Goal: Task Accomplishment & Management: Use online tool/utility

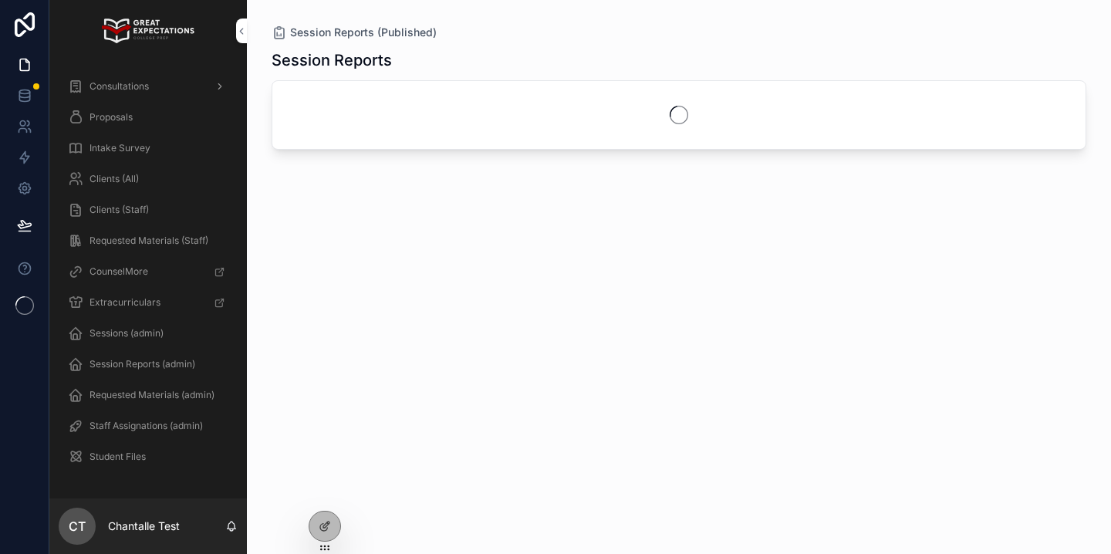
click at [125, 90] on span "Consultations" at bounding box center [119, 86] width 59 height 12
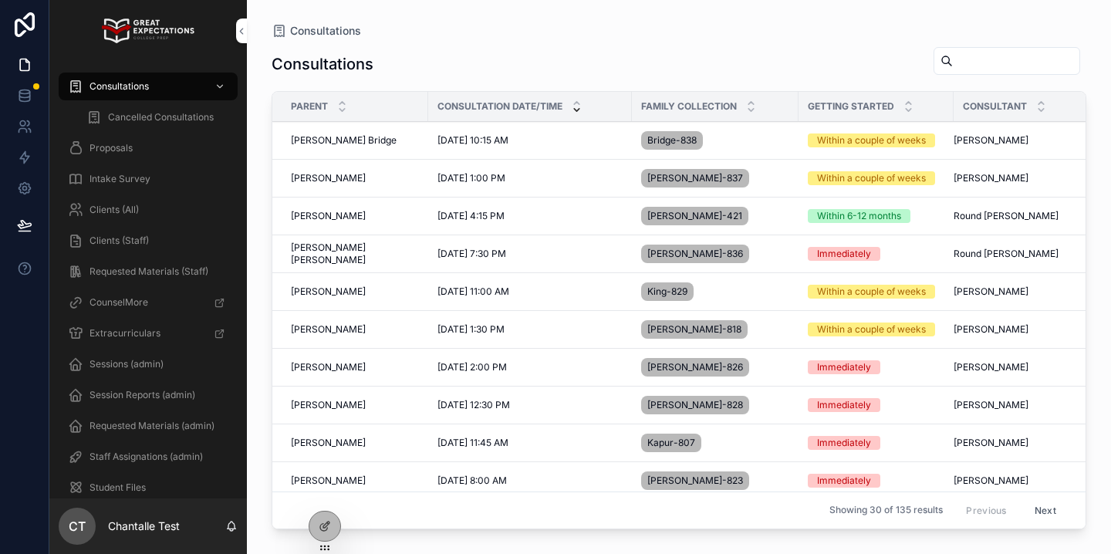
click at [323, 248] on span "[PERSON_NAME] [PERSON_NAME]" at bounding box center [355, 254] width 128 height 25
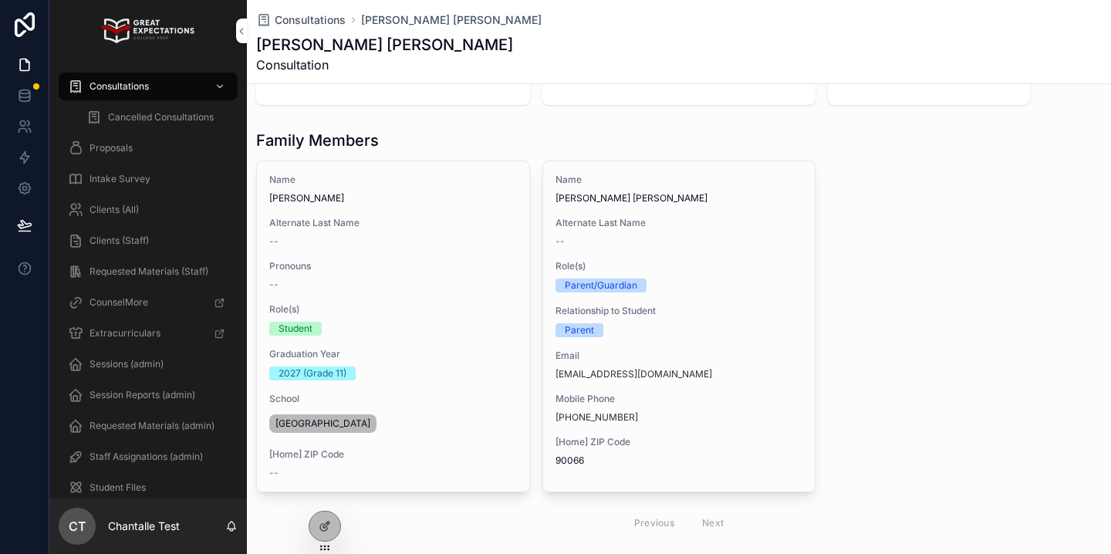
scroll to position [103, 0]
click at [140, 144] on div "Proposals" at bounding box center [148, 148] width 160 height 25
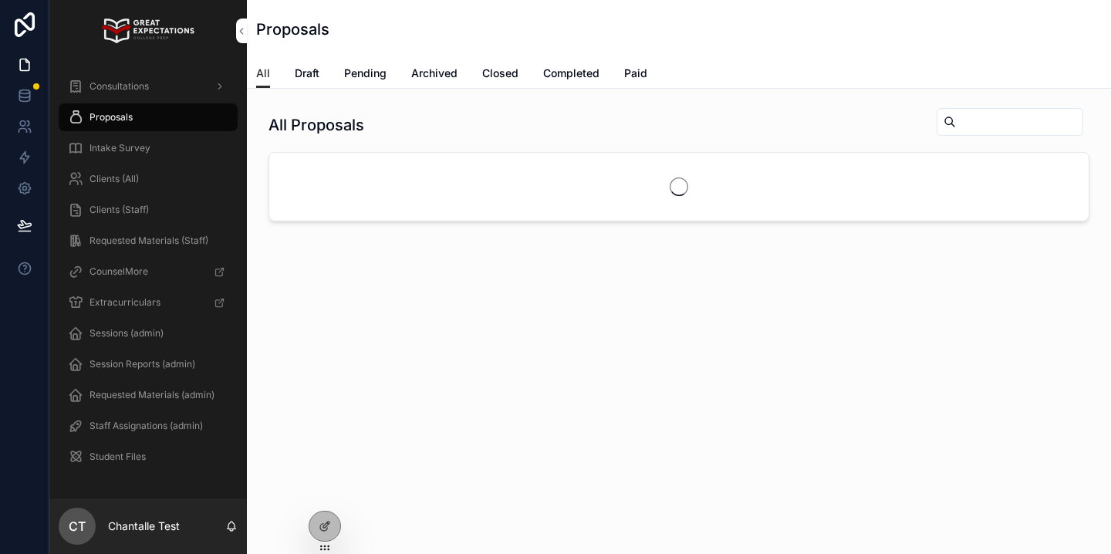
click at [311, 61] on link "Draft" at bounding box center [307, 74] width 25 height 31
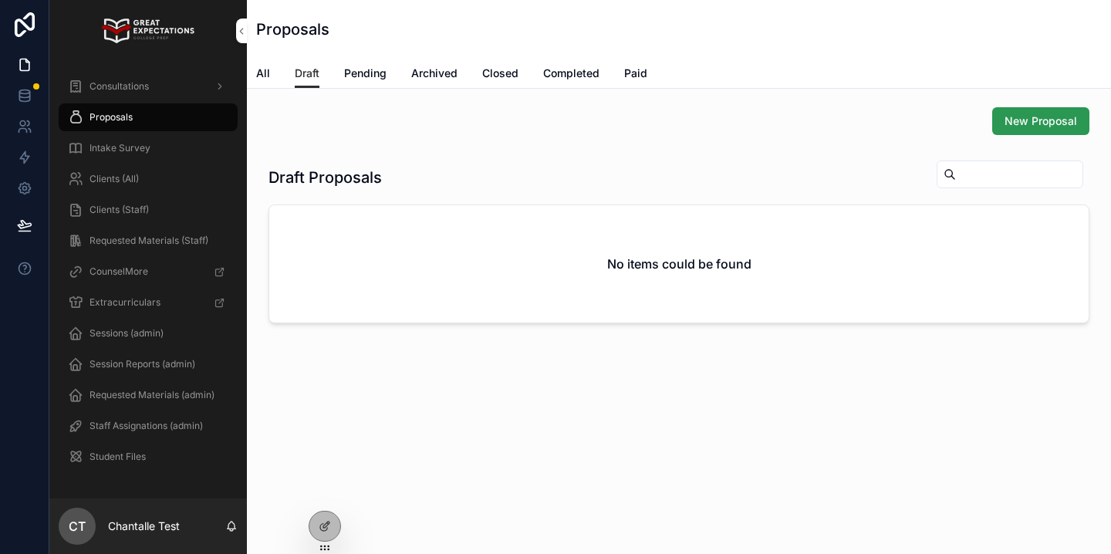
click at [1013, 113] on span "New Proposal" at bounding box center [1041, 120] width 73 height 15
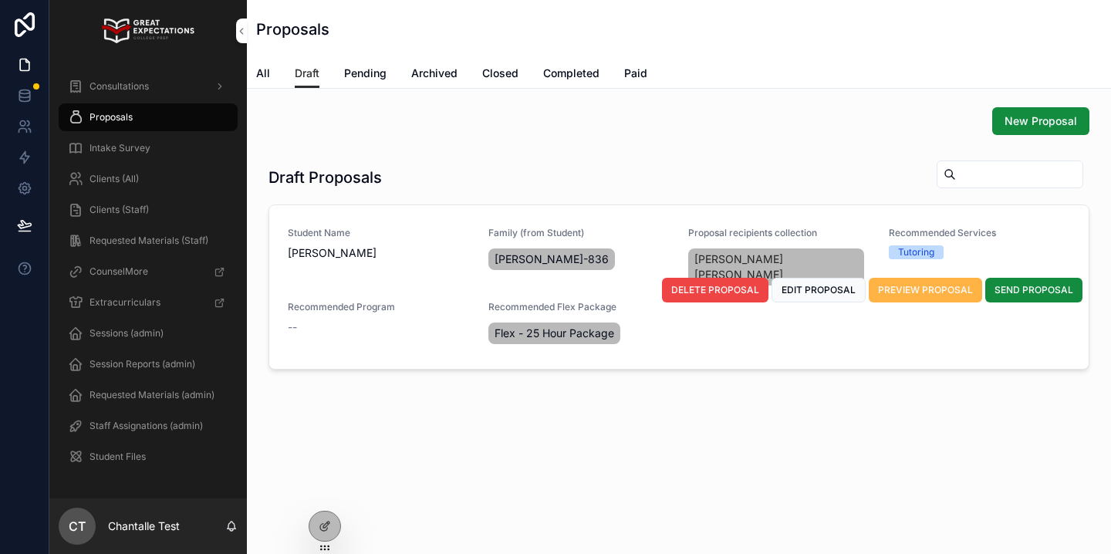
click at [893, 286] on span "PREVIEW PROPOSAL" at bounding box center [925, 290] width 95 height 12
